Goal: Task Accomplishment & Management: Use online tool/utility

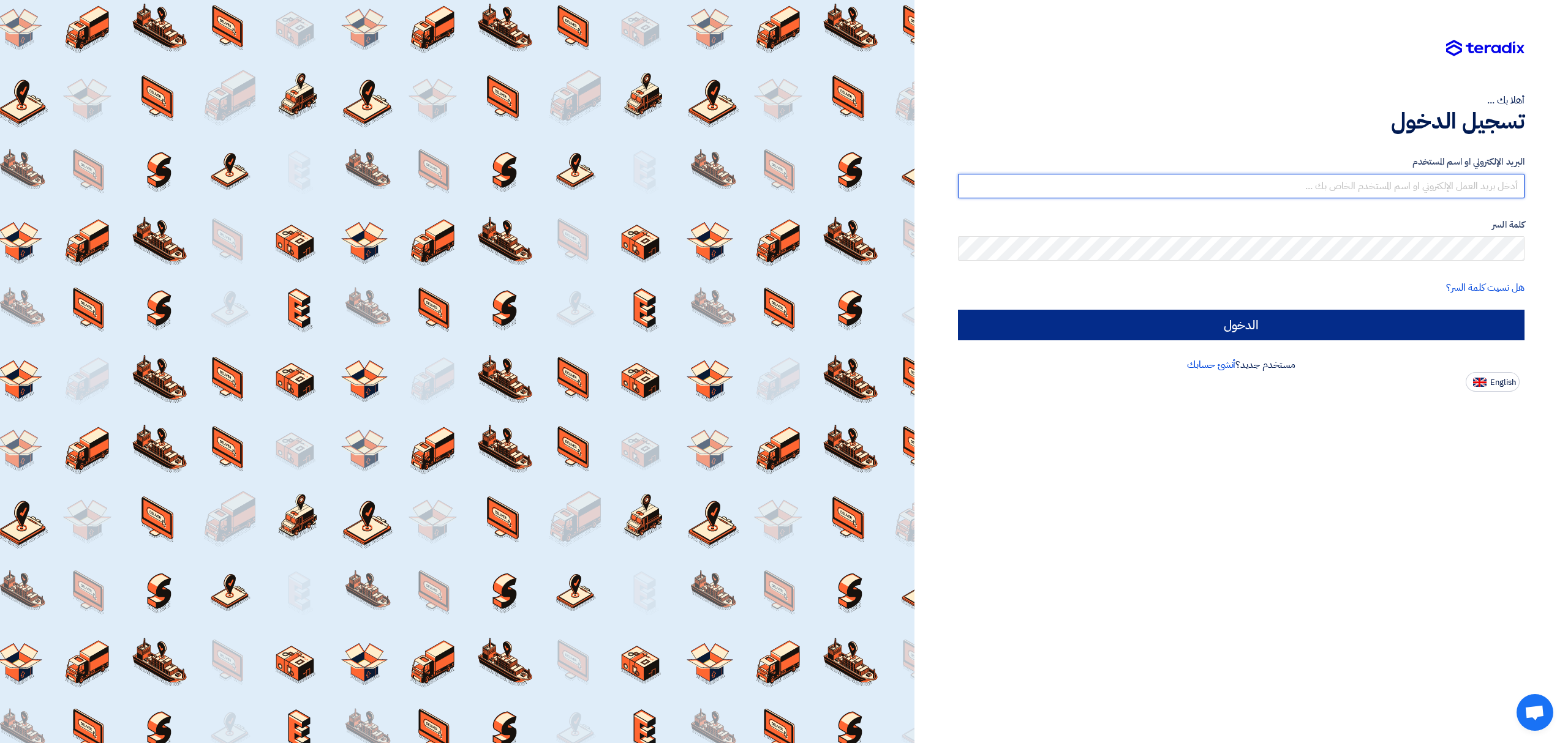
type input "info@gulftech.sa"
click at [1321, 324] on input "الدخول" at bounding box center [1241, 326] width 566 height 31
type input "Sign in"
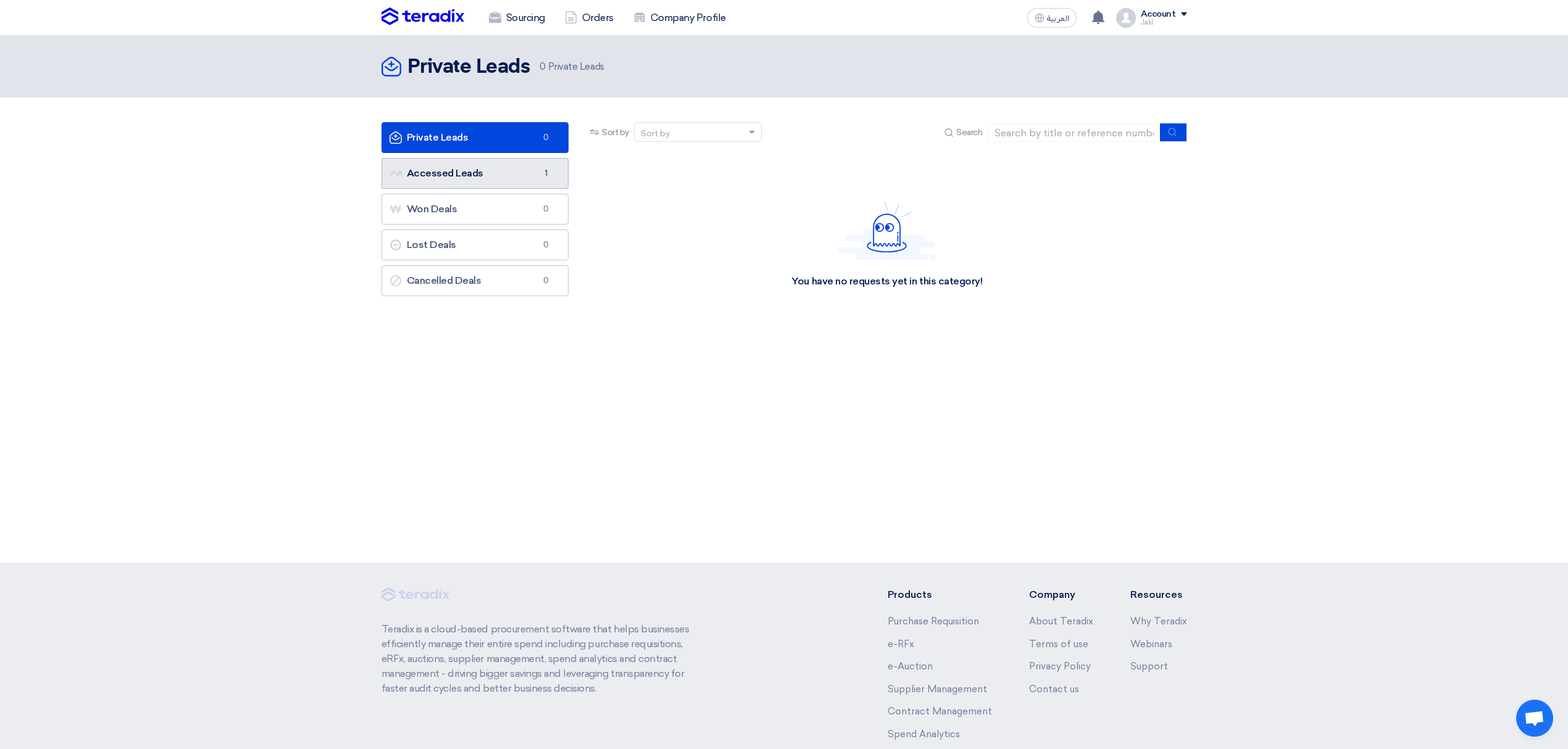
click at [472, 176] on link "Accessed Leads Accessed Leads 1" at bounding box center [475, 174] width 188 height 31
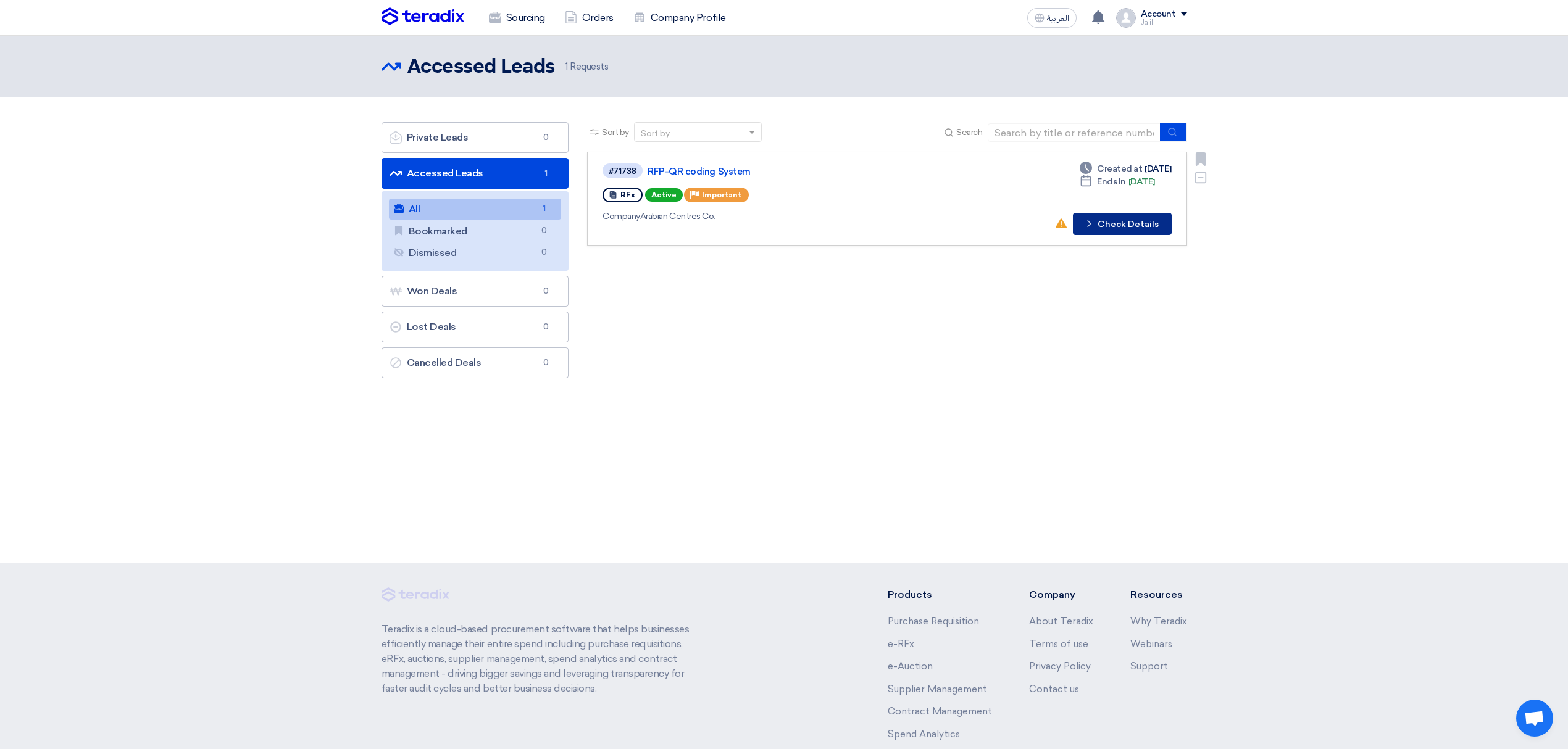
click at [1112, 223] on button "Check details Check Details" at bounding box center [1122, 224] width 99 height 22
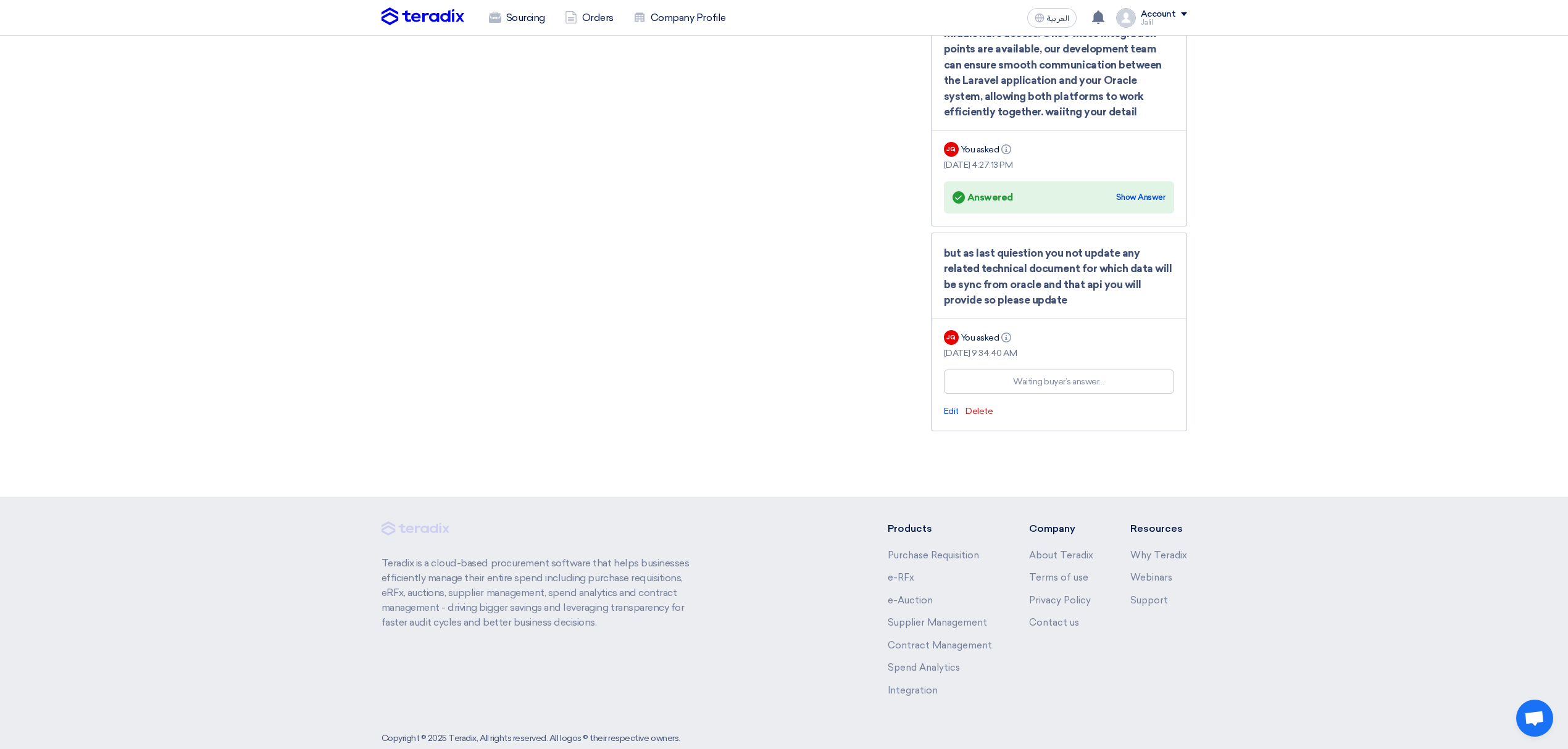
scroll to position [1182, 0]
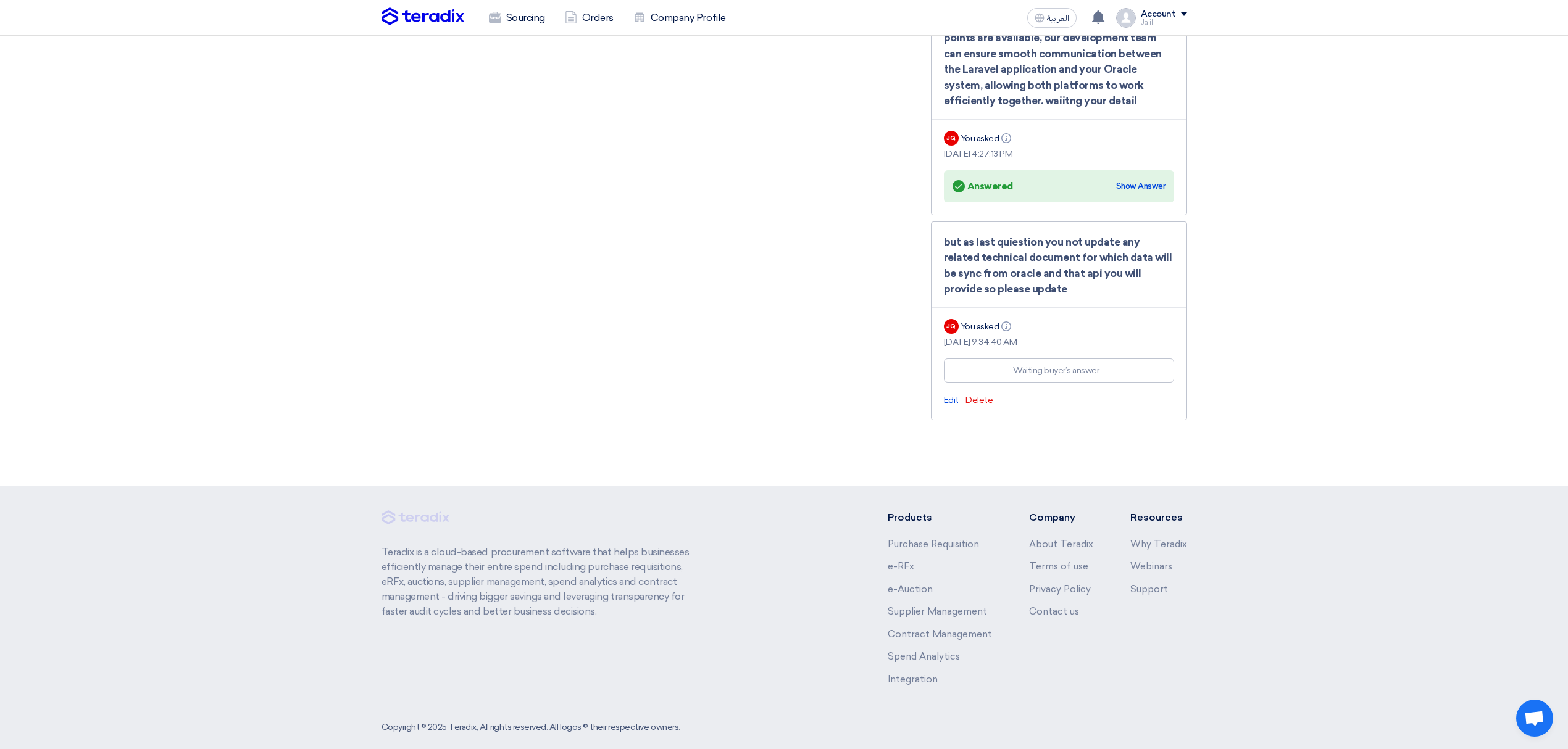
click at [982, 234] on div "but as last quiestion you not update any related technical document for which d…" at bounding box center [1059, 265] width 231 height 63
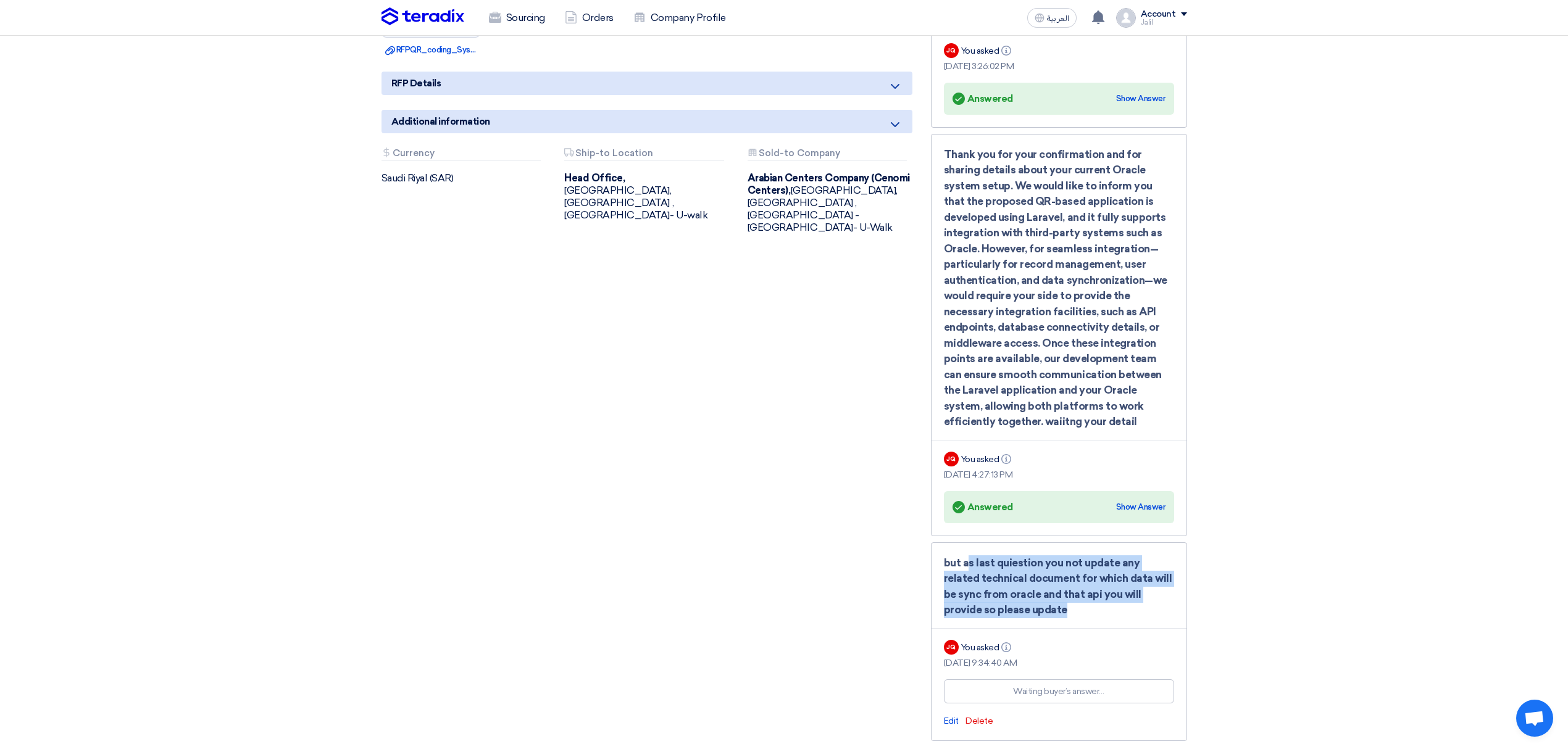
scroll to position [853, 0]
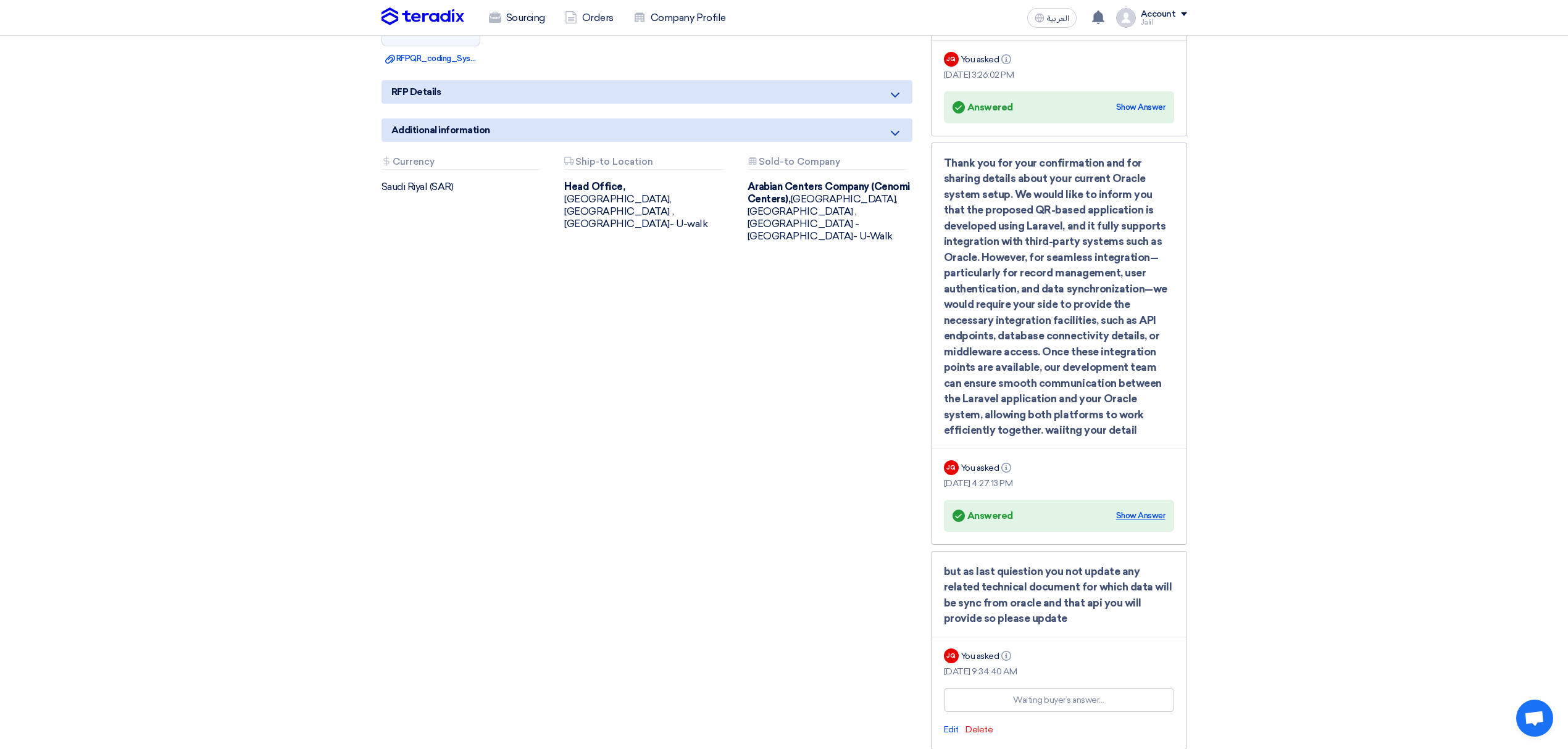
click at [1152, 509] on div "Show Answer" at bounding box center [1141, 515] width 49 height 12
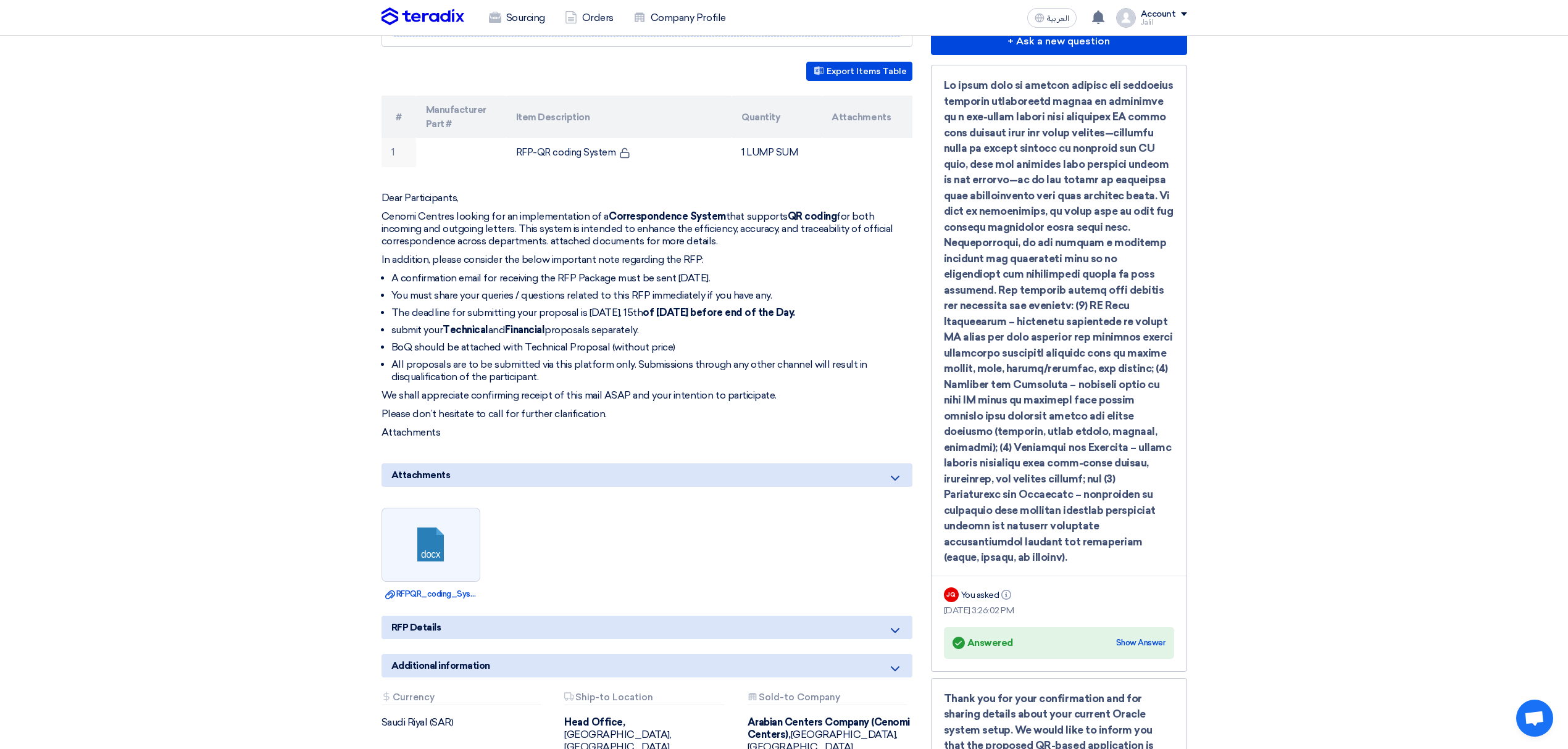
scroll to position [0, 0]
